Goal: Information Seeking & Learning: Learn about a topic

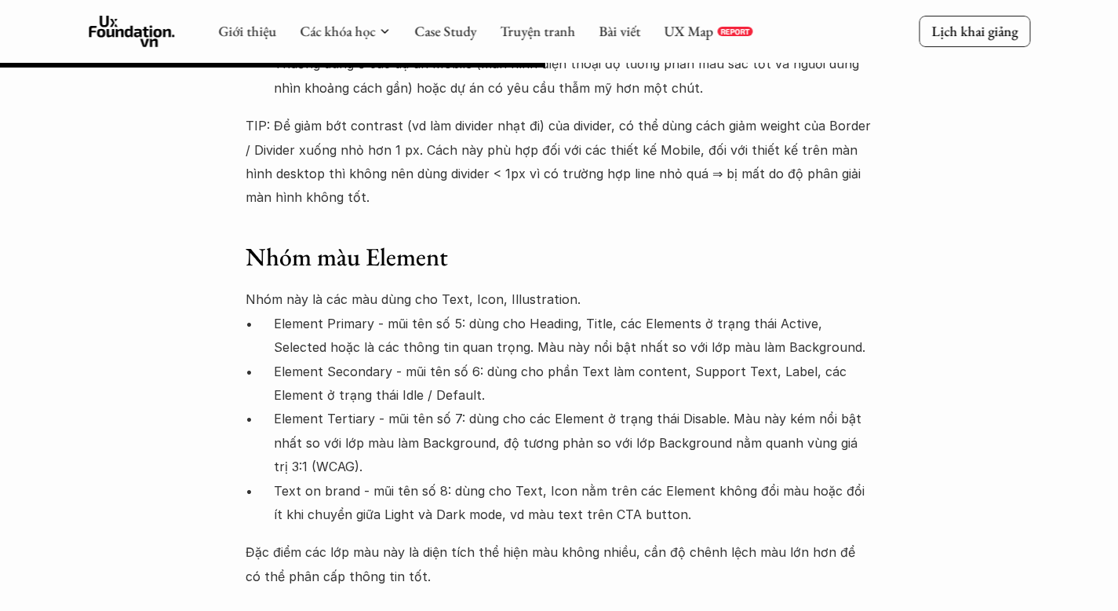
scroll to position [7456, 0]
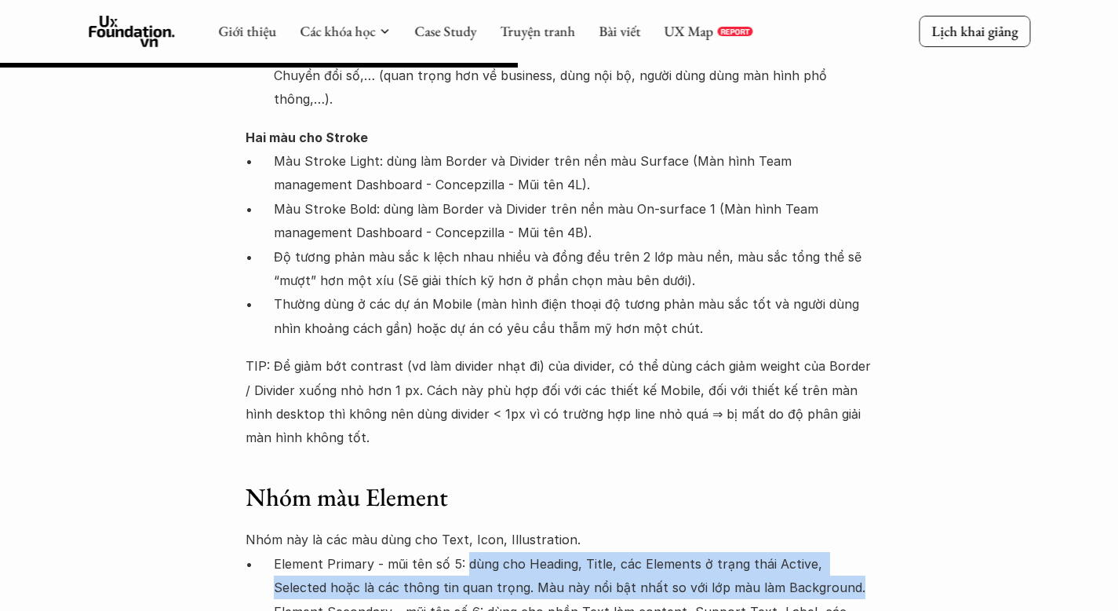
drag, startPoint x: 465, startPoint y: 301, endPoint x: 802, endPoint y: 331, distance: 338.0
click at [802, 552] on p "Element Primary - mũi tên số 5: dùng cho Heading, Title, các Elements ở trạng t…" at bounding box center [574, 576] width 600 height 48
copy p "dùng cho Heading, Title, các Elements ở trạng thái Active, Selected hoặc là các…"
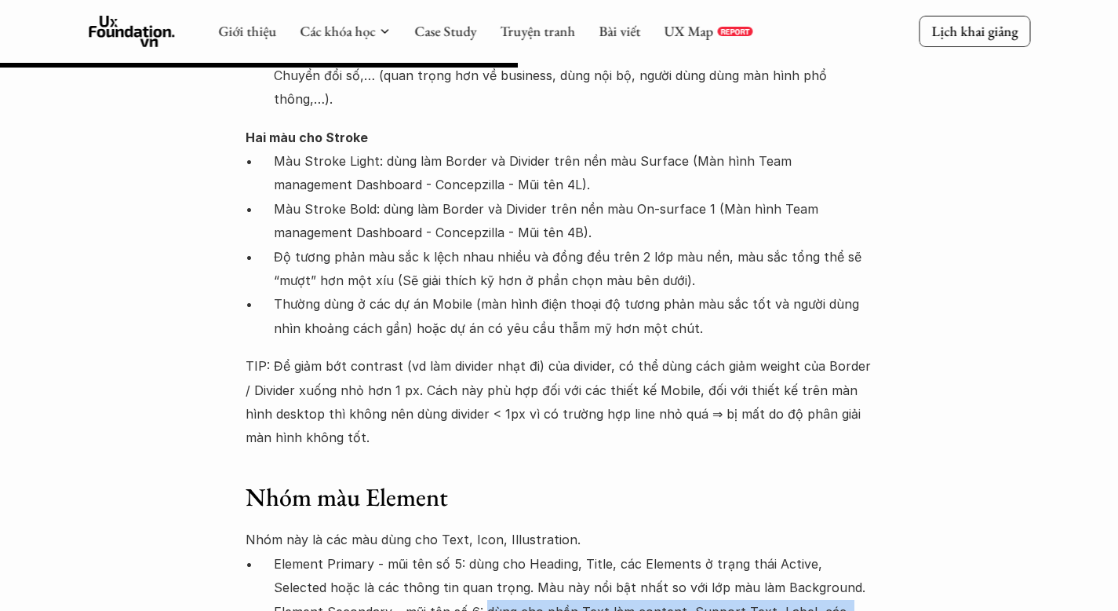
drag, startPoint x: 483, startPoint y: 352, endPoint x: 476, endPoint y: 374, distance: 22.9
copy p "dùng cho phần Text làm content, Support Text, Label, các Element ở trạng thái I…"
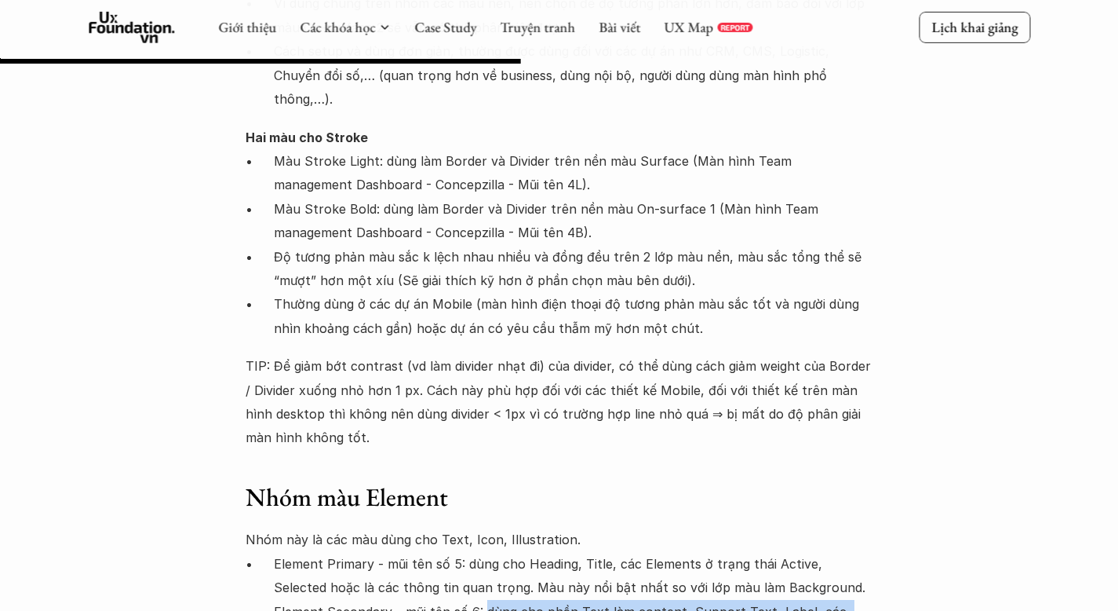
scroll to position [7535, 0]
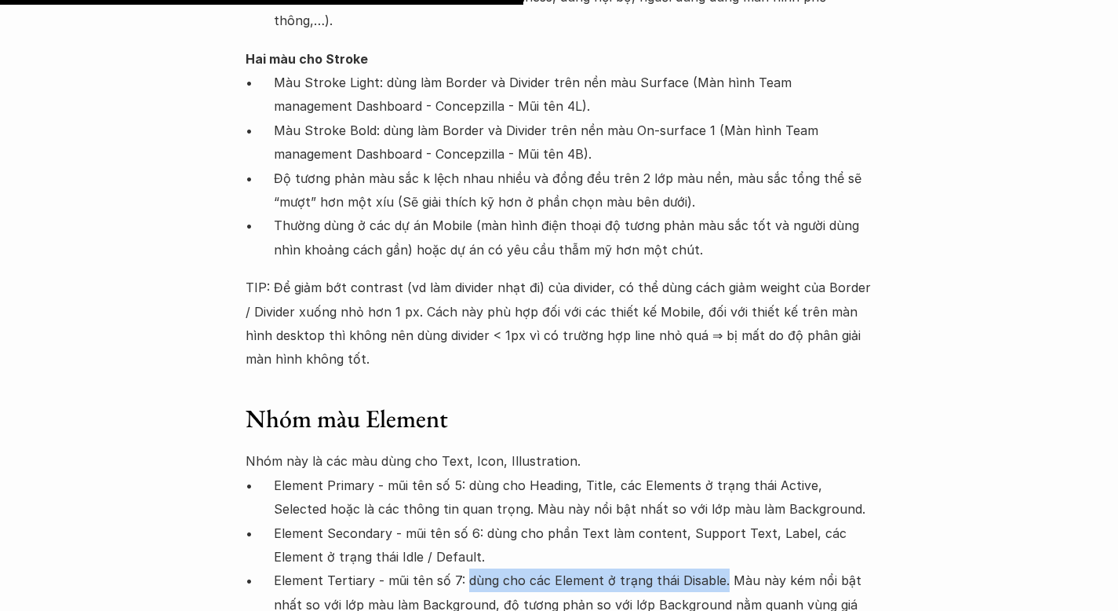
drag, startPoint x: 463, startPoint y: 318, endPoint x: 716, endPoint y: 325, distance: 252.8
click at [716, 568] on p "Element Tertiary - mũi tên số 7: dùng cho các Element ở trạng thái Disable. Màu…" at bounding box center [574, 603] width 600 height 71
copy p "dùng cho các Element ở trạng thái Disable."
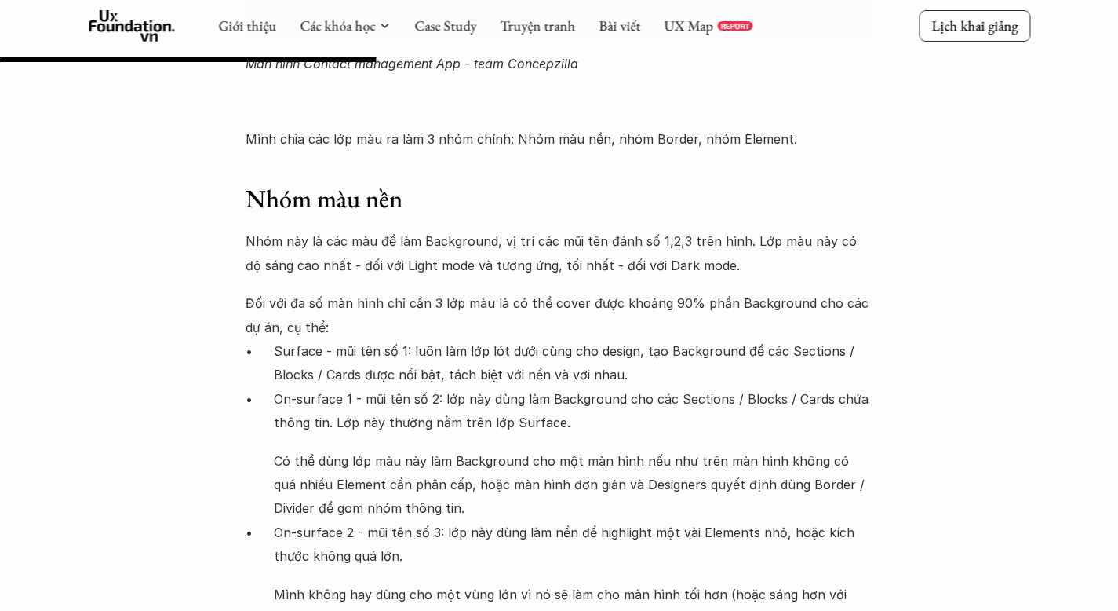
scroll to position [5415, 0]
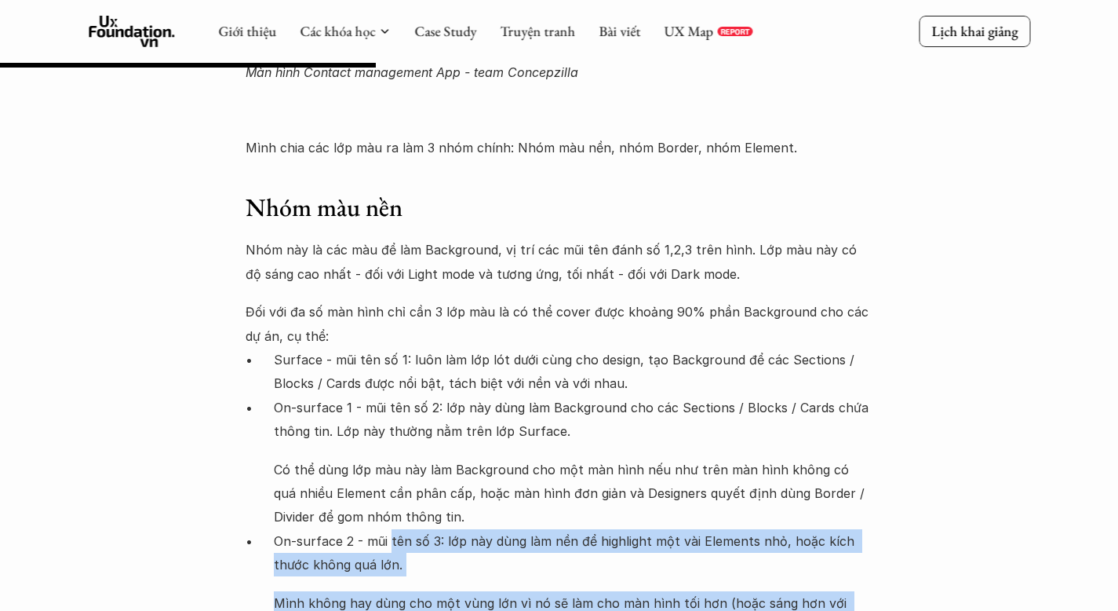
drag, startPoint x: 389, startPoint y: 405, endPoint x: 498, endPoint y: 480, distance: 132.6
click at [498, 529] on li "On-surface 2 - mũi tên số 3: lớp này dùng làm nền để highlight một vài Elements…" at bounding box center [574, 584] width 600 height 110
click at [535, 591] on p "Mình không hay dùng cho một vùng lớn vì nó sẽ làm cho màn hình tối hơn (hoặc sá…" at bounding box center [574, 615] width 600 height 48
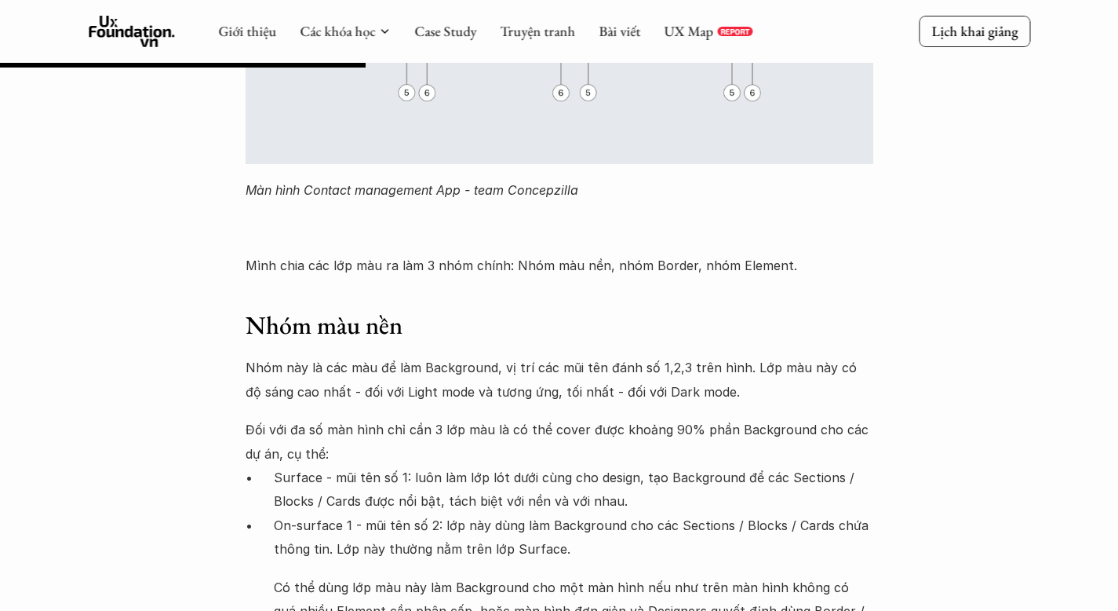
scroll to position [5337, 0]
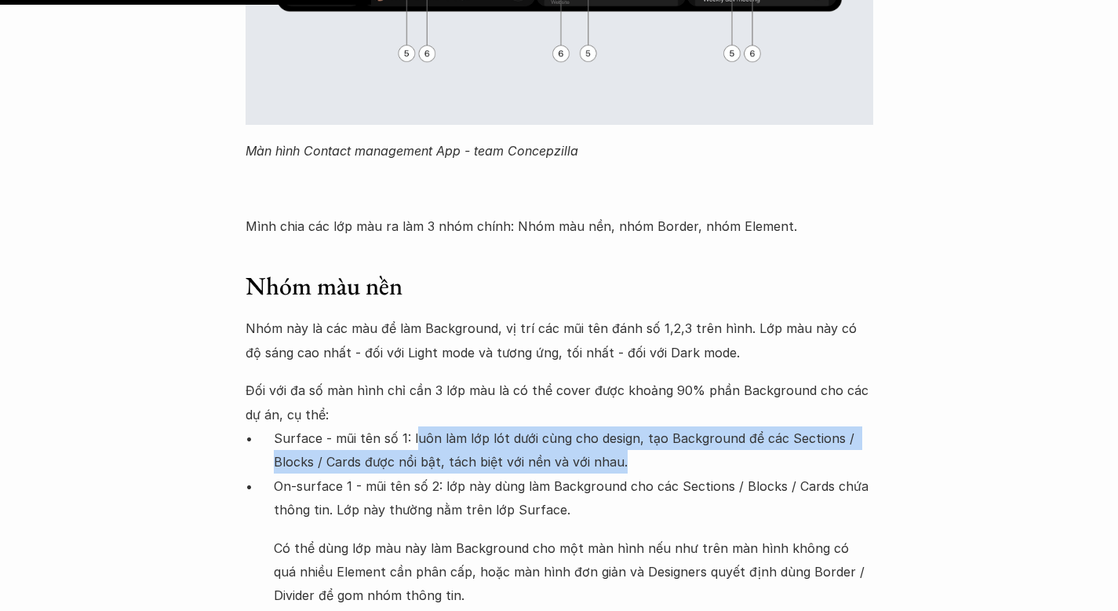
drag, startPoint x: 415, startPoint y: 303, endPoint x: 626, endPoint y: 330, distance: 212.0
click at [626, 426] on p "Surface - mũi tên số 1: luôn làm lớp lót dưới cùng cho design, tạo Background đ…" at bounding box center [574, 450] width 600 height 48
copy p "uôn làm lớp lót dưới cùng cho design, tạo Background để các Sections / Blocks /…"
click at [487, 426] on p "Surface - mũi tên số 1: luôn làm lớp lót dưới cùng cho design, tạo Background đ…" at bounding box center [574, 450] width 600 height 48
drag, startPoint x: 409, startPoint y: 305, endPoint x: 712, endPoint y: 322, distance: 303.4
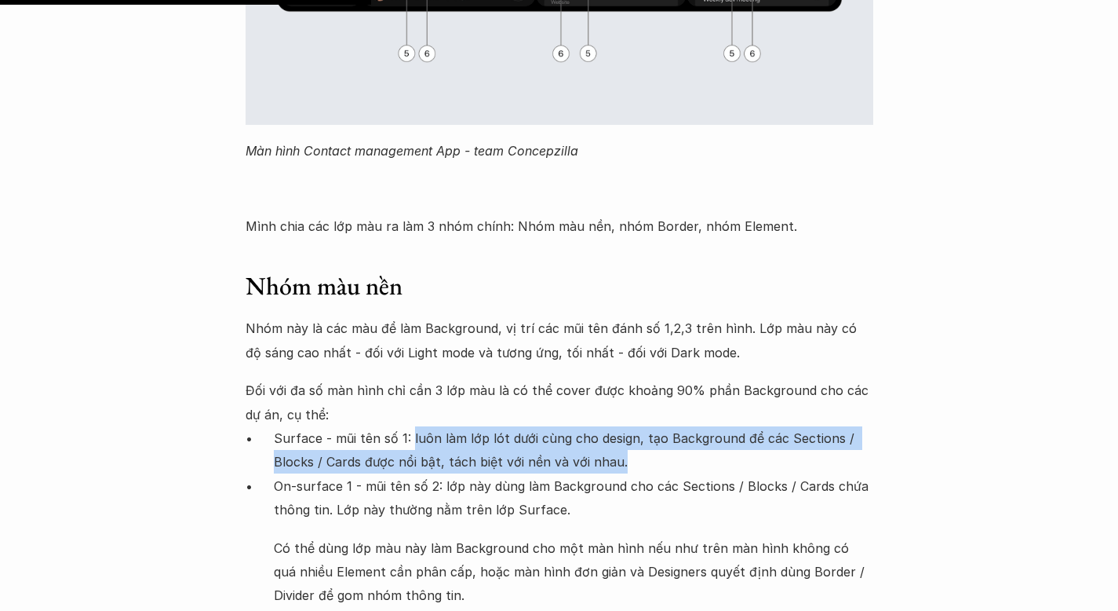
click at [712, 426] on p "Surface - mũi tên số 1: luôn làm lớp lót dưới cùng cho design, tạo Background đ…" at bounding box center [574, 450] width 600 height 48
copy p "luôn làm lớp lót dưới cùng cho design, tạo Background để các Sections / Blocks …"
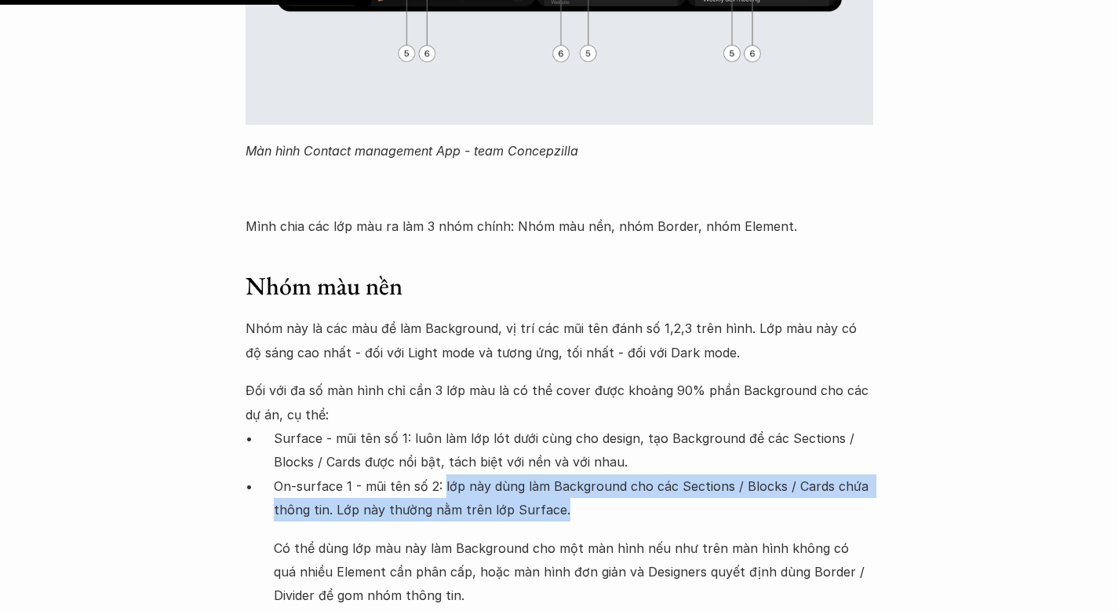
drag, startPoint x: 443, startPoint y: 352, endPoint x: 605, endPoint y: 372, distance: 163.7
click at [605, 474] on p "On-surface 1 - mũi tên số 2: lớp này dùng làm Background cho các Sections / Blo…" at bounding box center [574, 498] width 600 height 48
copy p "lớp này dùng làm Background cho các Sections / Blocks / Cards chứa thông tin. L…"
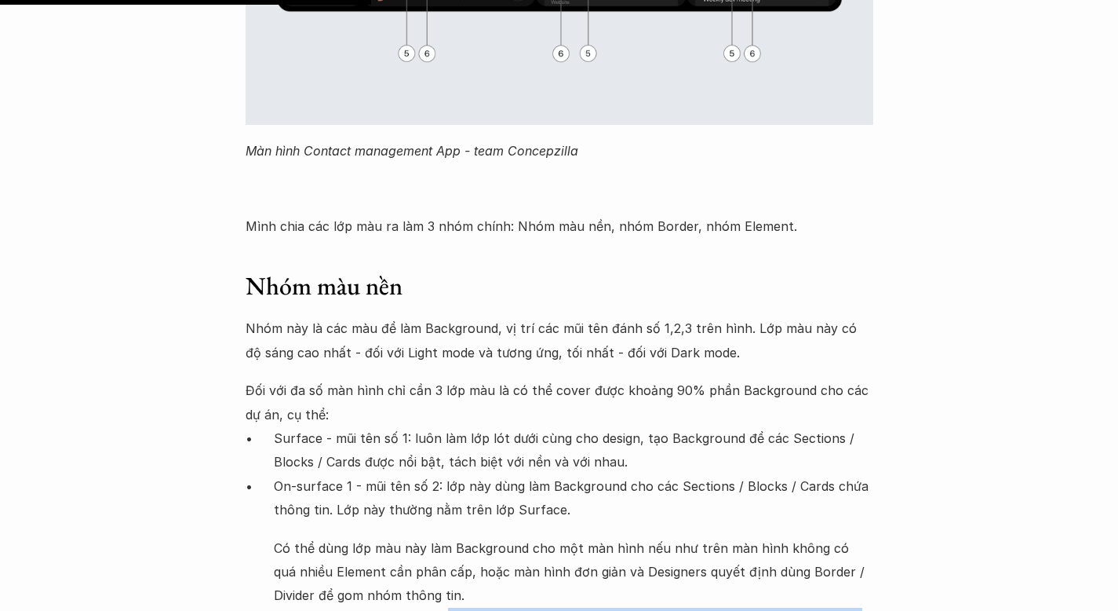
drag, startPoint x: 445, startPoint y: 476, endPoint x: 487, endPoint y: 501, distance: 48.9
copy p "lớp này dùng làm nền để highlight một vài Elements nhỏ, hoặc kích thước không q…"
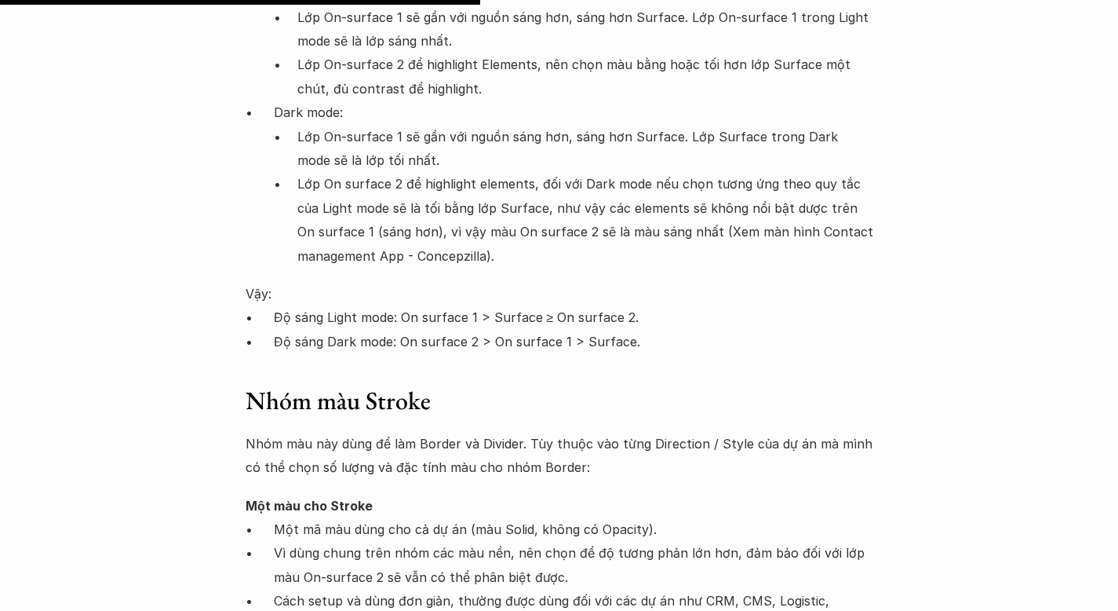
scroll to position [6985, 0]
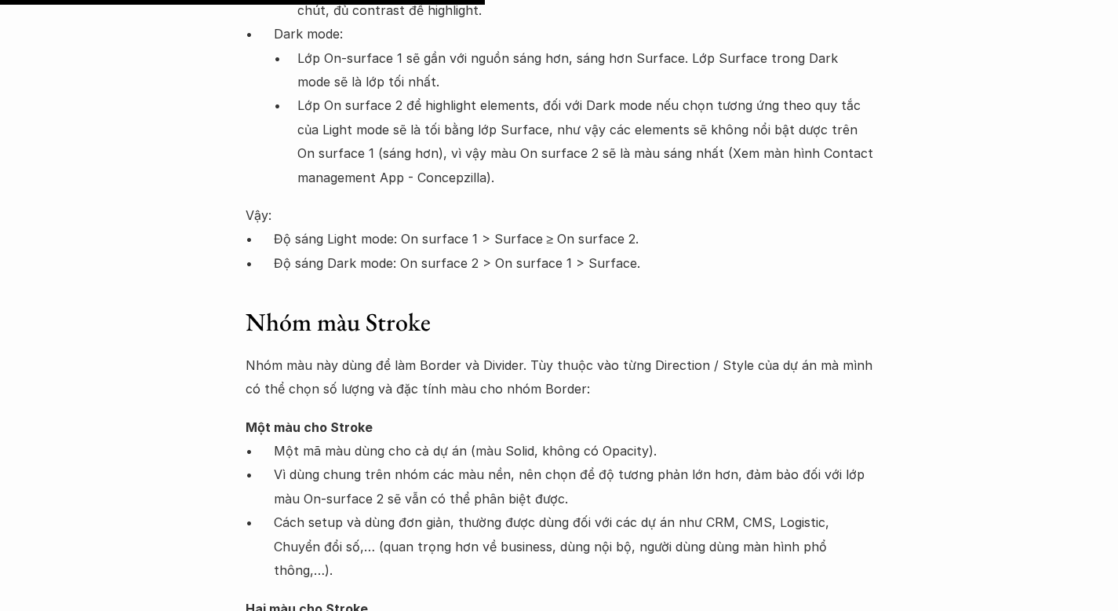
drag, startPoint x: 381, startPoint y: 386, endPoint x: 671, endPoint y: 391, distance: 290.4
copy p "dùng làm Border và Divider trên nền màu Surface"
drag, startPoint x: 379, startPoint y: 430, endPoint x: 702, endPoint y: 435, distance: 323.4
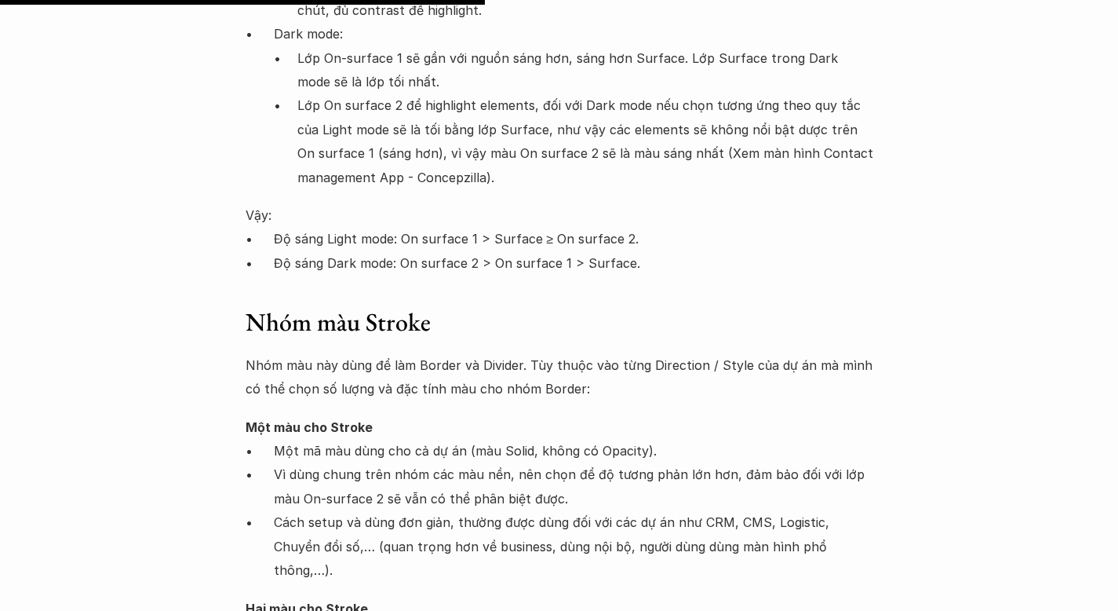
copy p "dùng làm Border và Divider trên nền màu On-surface 1"
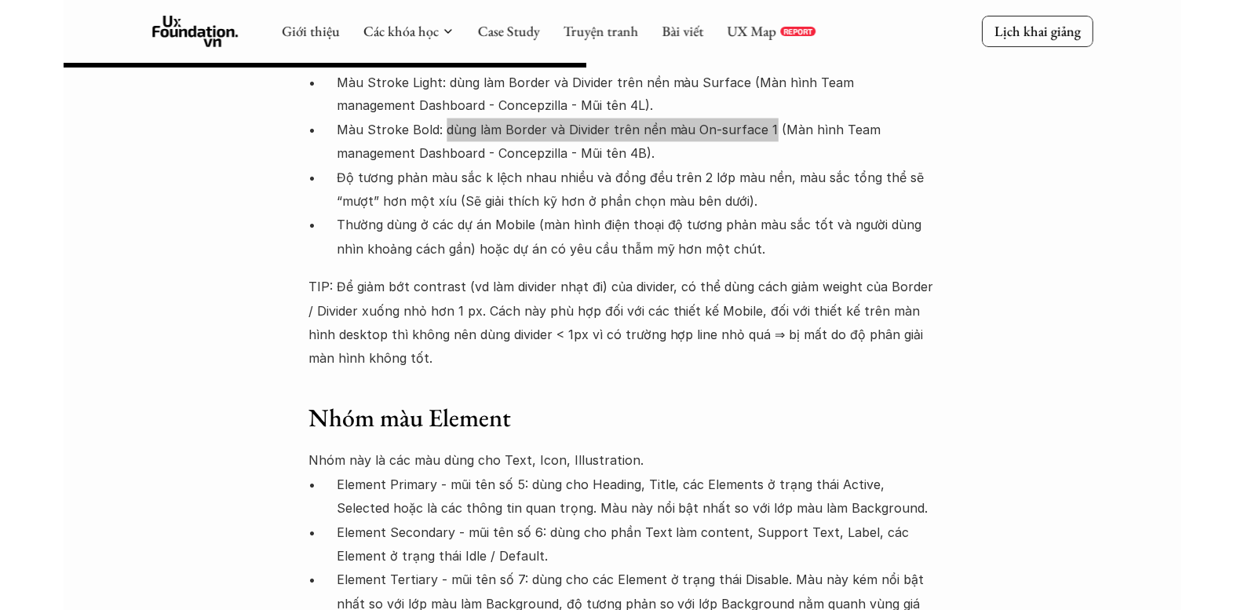
scroll to position [7456, 0]
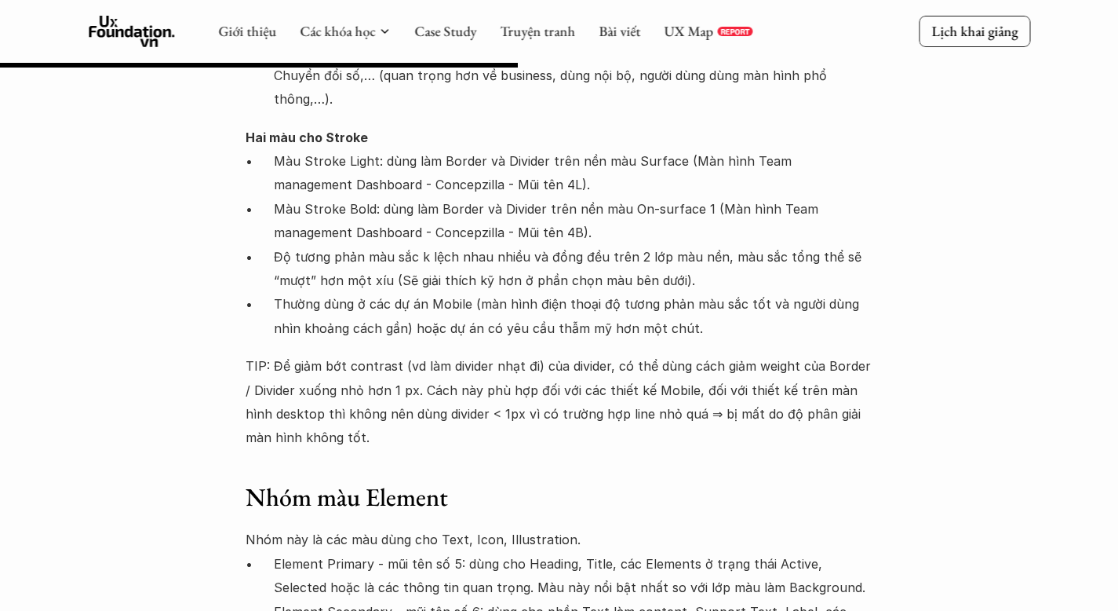
drag, startPoint x: 720, startPoint y: 307, endPoint x: 699, endPoint y: 319, distance: 24.9
click at [720, 552] on p "Element Primary - mũi tên số 5: dùng cho Heading, Title, các Elements ở trạng t…" at bounding box center [574, 576] width 600 height 48
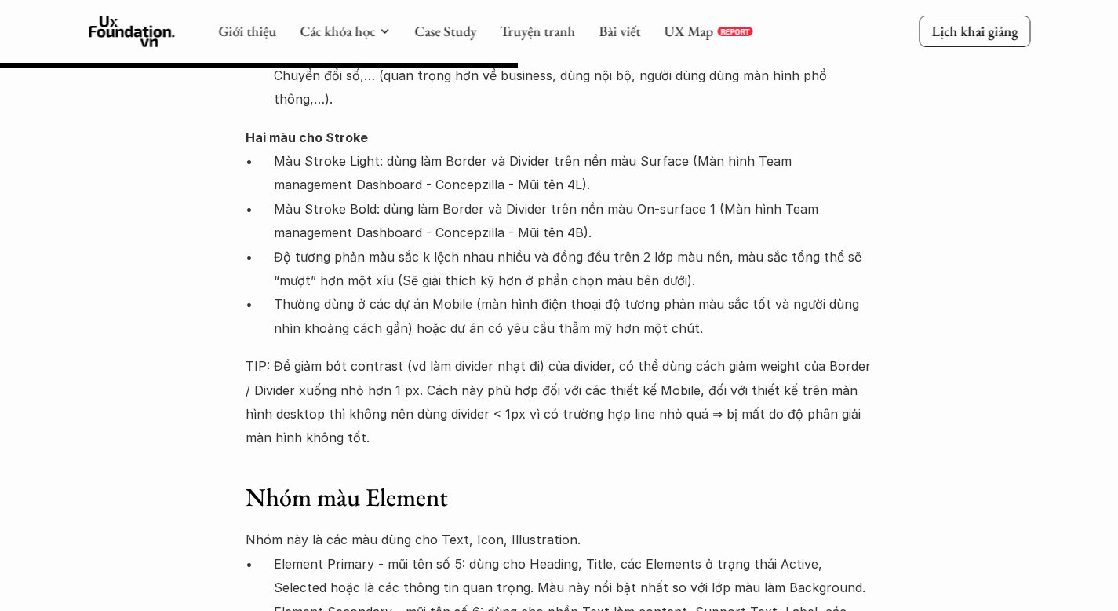
copy p "Idle"
click at [604, 552] on p "Element Primary - mũi tên số 5: dùng cho Heading, Title, các Elements ở trạng t…" at bounding box center [574, 576] width 600 height 48
drag, startPoint x: 272, startPoint y: 370, endPoint x: 483, endPoint y: 371, distance: 210.3
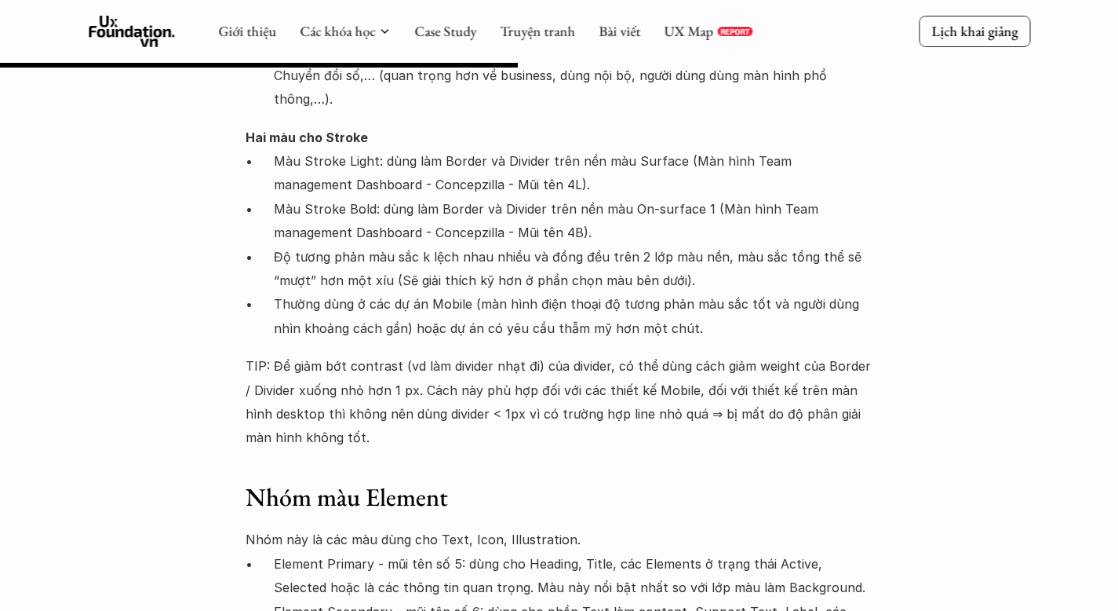
drag, startPoint x: 378, startPoint y: 392, endPoint x: 779, endPoint y: 396, distance: 400.3
